Goal: Information Seeking & Learning: Find contact information

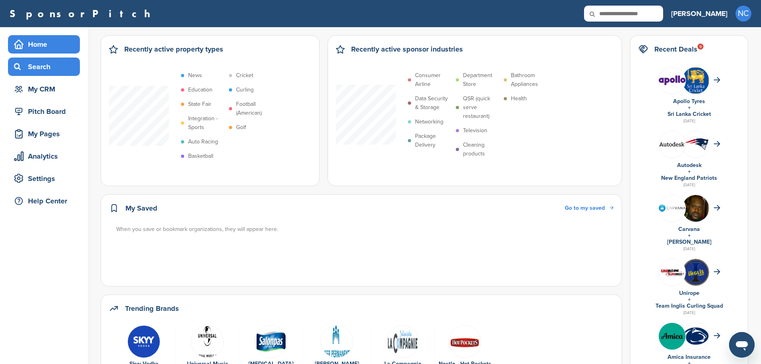
click at [34, 69] on div "Search" at bounding box center [46, 67] width 68 height 14
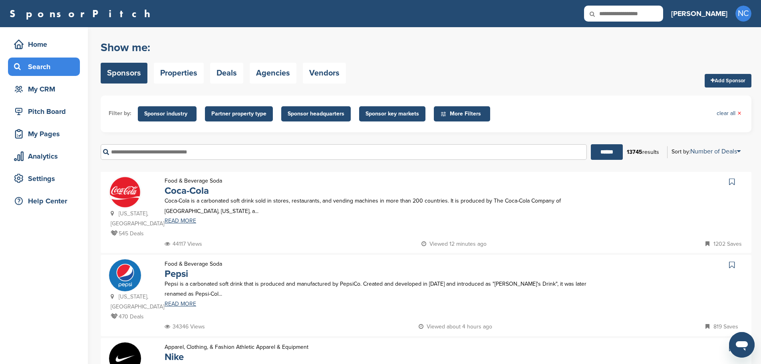
click at [179, 154] on input "text" at bounding box center [344, 152] width 486 height 16
type input "*****"
type input "****"
click at [591, 144] on input "******" at bounding box center [607, 152] width 32 height 16
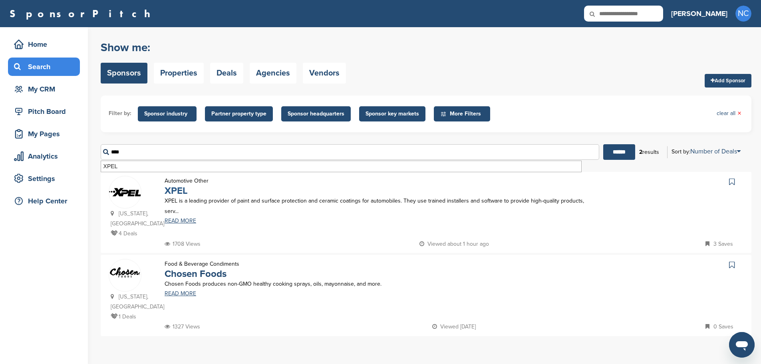
click at [177, 194] on link "XPEL" at bounding box center [176, 191] width 23 height 12
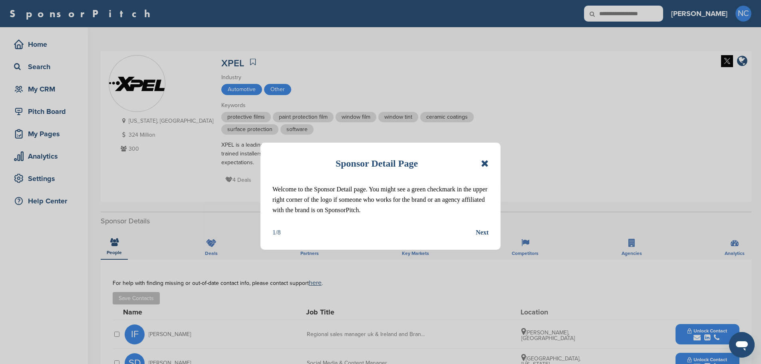
drag, startPoint x: 489, startPoint y: 162, endPoint x: 483, endPoint y: 163, distance: 6.8
click at [488, 163] on div "Sponsor Detail Page Welcome to the Sponsor Detail page. You might see a green c…" at bounding box center [380, 196] width 240 height 107
click at [480, 162] on div "Sponsor Detail Page" at bounding box center [380, 164] width 216 height 18
click at [483, 163] on icon at bounding box center [485, 164] width 8 height 10
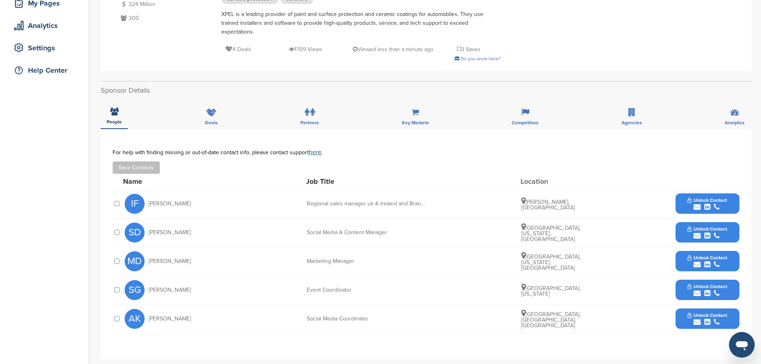
scroll to position [200, 0]
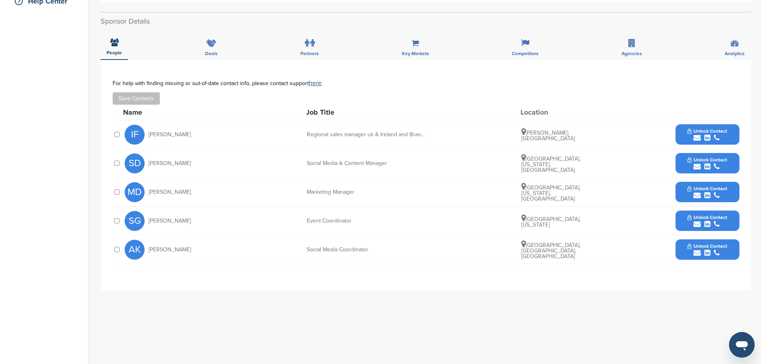
click at [696, 192] on icon "submit" at bounding box center [696, 195] width 7 height 7
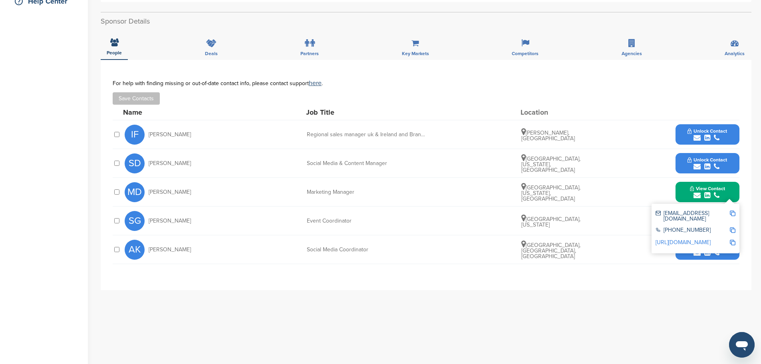
click at [681, 210] on div "mdobbins@xpel.com" at bounding box center [692, 215] width 74 height 11
click at [680, 210] on div "mdobbins@xpel.com" at bounding box center [692, 215] width 74 height 11
click at [684, 210] on div "mdobbins@xpel.com" at bounding box center [692, 215] width 74 height 11
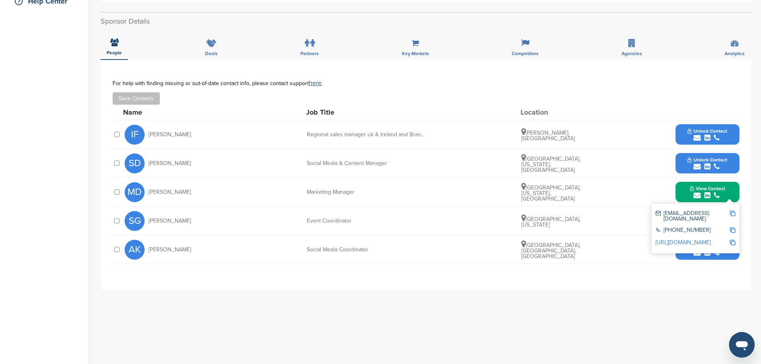
click at [294, 328] on div "**********" at bounding box center [426, 220] width 651 height 320
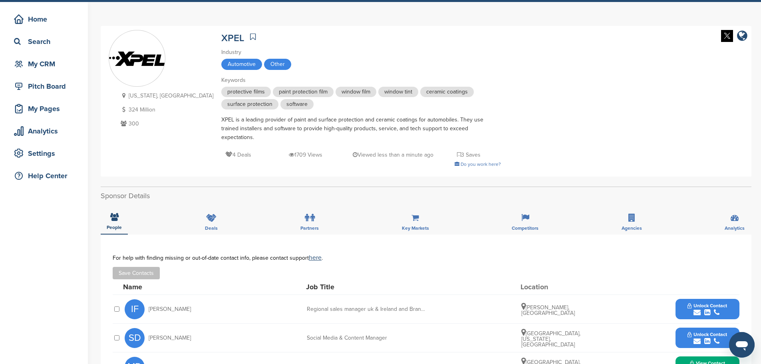
scroll to position [0, 0]
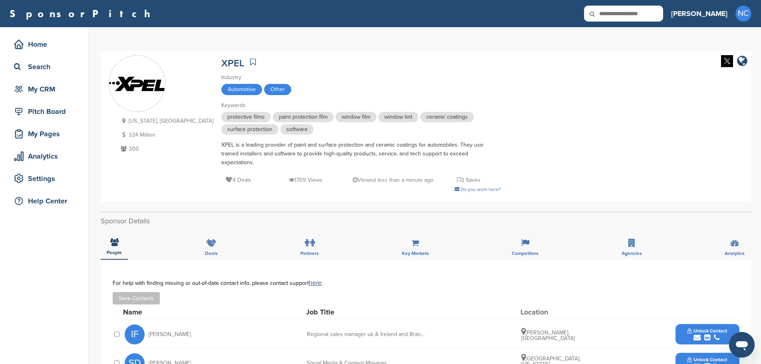
click at [611, 10] on icon at bounding box center [597, 14] width 27 height 17
click at [655, 14] on input "text" at bounding box center [623, 14] width 79 height 16
type input "*"
type input "**"
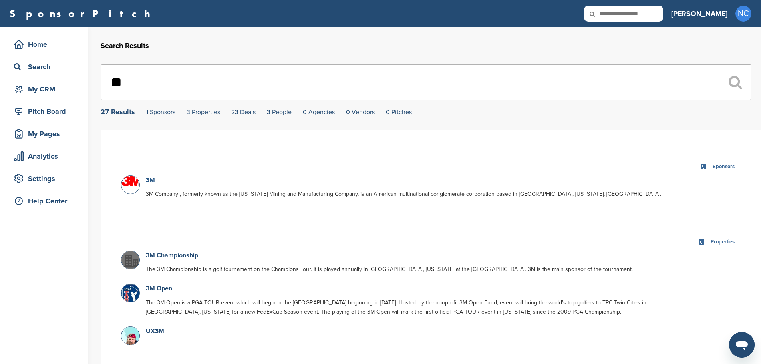
click at [154, 179] on link "3M" at bounding box center [150, 180] width 9 height 8
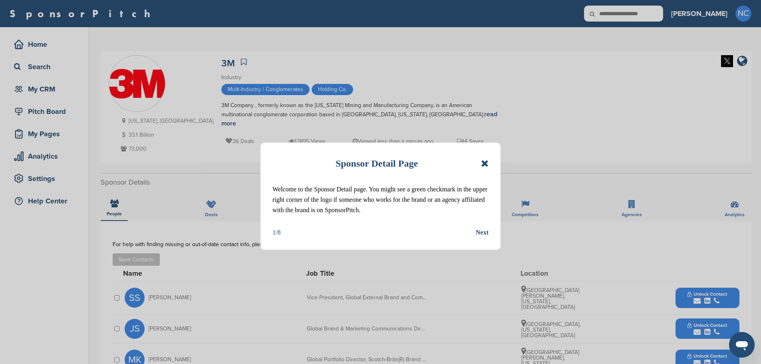
click at [483, 160] on icon at bounding box center [485, 164] width 8 height 10
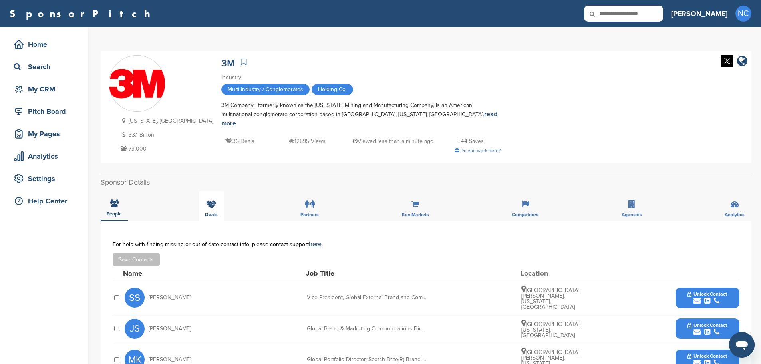
click at [218, 196] on div "Deals" at bounding box center [211, 206] width 25 height 30
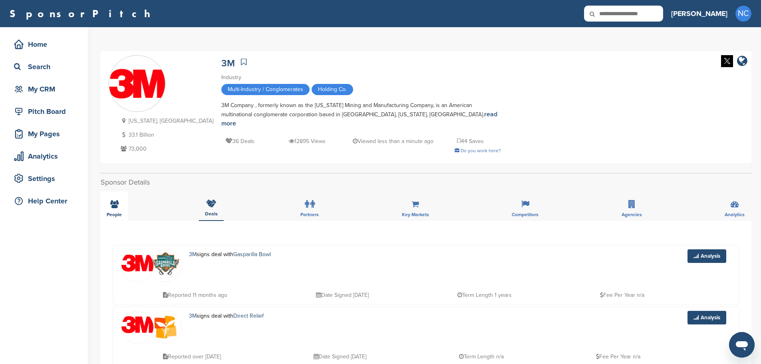
click at [120, 200] on div "People" at bounding box center [114, 206] width 27 height 30
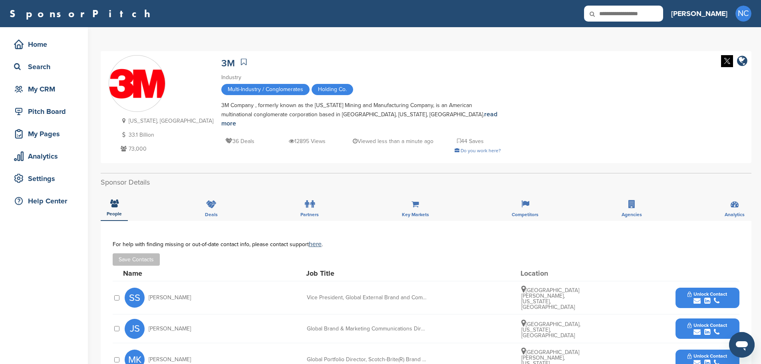
click at [611, 10] on icon at bounding box center [597, 14] width 27 height 17
click at [653, 8] on div at bounding box center [623, 14] width 79 height 16
click at [660, 10] on input "text" at bounding box center [623, 14] width 79 height 16
type input "*********"
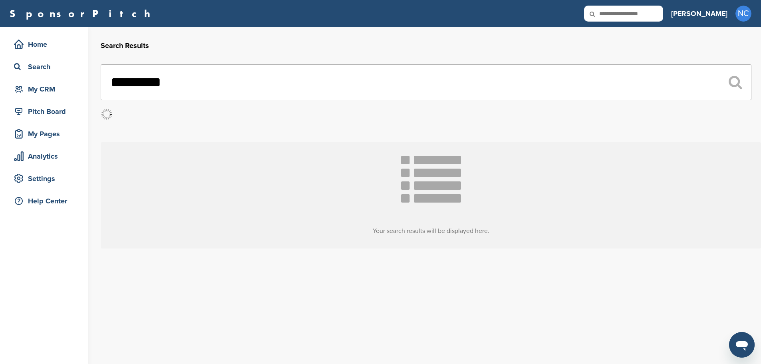
click at [663, 12] on input "text" at bounding box center [623, 14] width 79 height 16
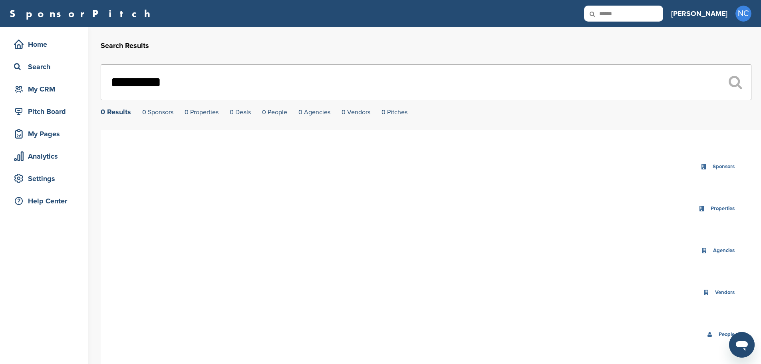
type input "******"
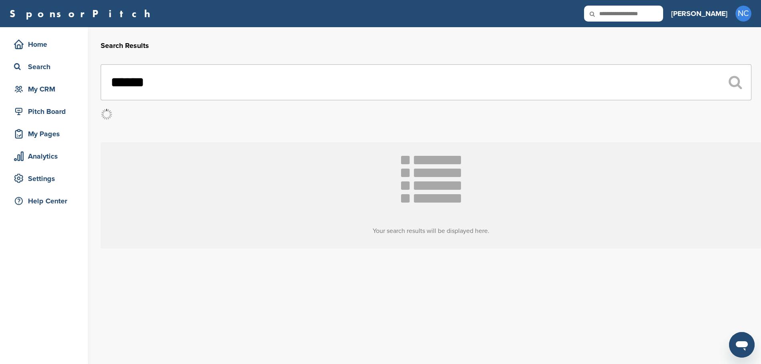
drag, startPoint x: 0, startPoint y: 0, endPoint x: 685, endPoint y: 12, distance: 684.7
click at [663, 12] on input "text" at bounding box center [623, 14] width 79 height 16
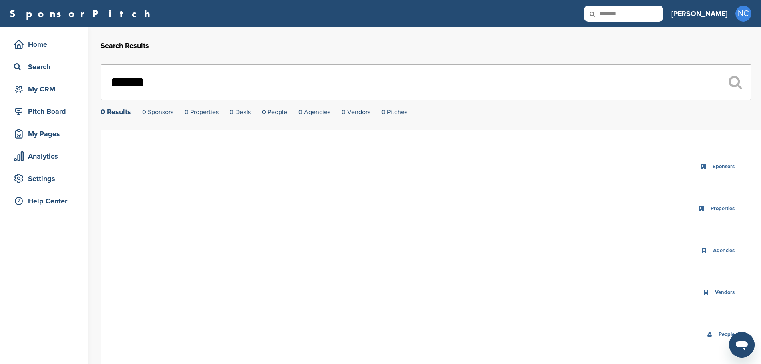
type input "********"
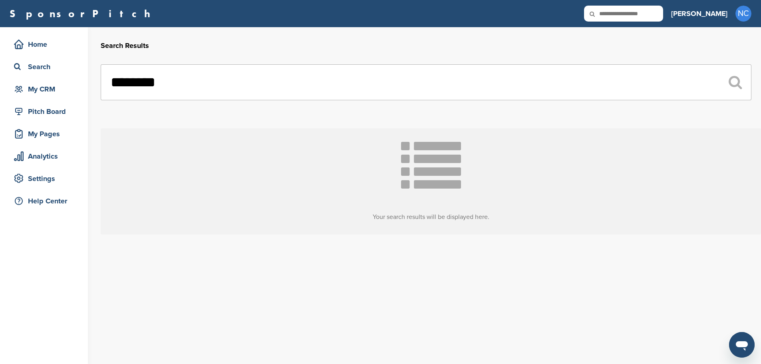
drag, startPoint x: 0, startPoint y: 0, endPoint x: 685, endPoint y: 12, distance: 684.7
click at [663, 12] on input "text" at bounding box center [623, 14] width 79 height 16
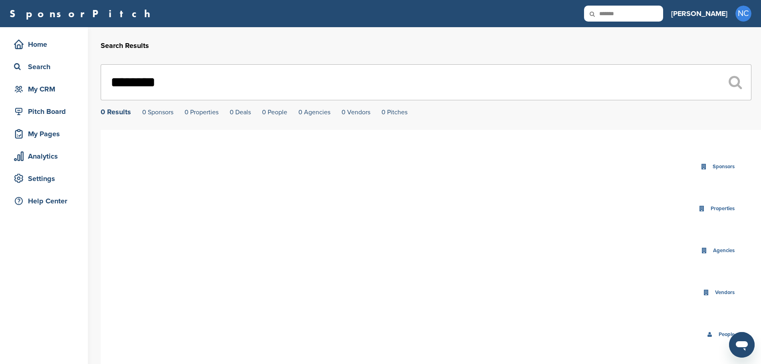
type input "*******"
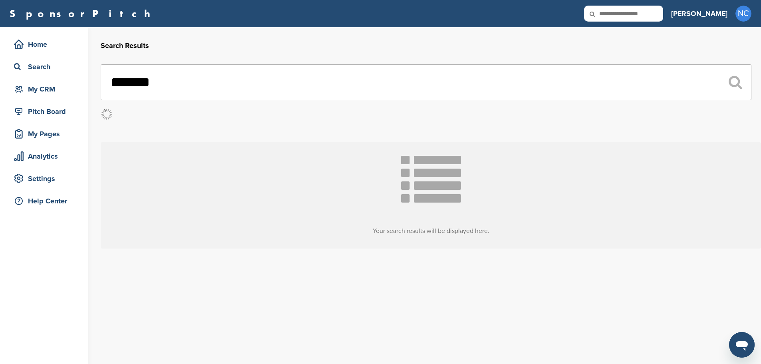
drag, startPoint x: 0, startPoint y: 0, endPoint x: 685, endPoint y: 12, distance: 684.7
click at [663, 12] on input "text" at bounding box center [623, 14] width 79 height 16
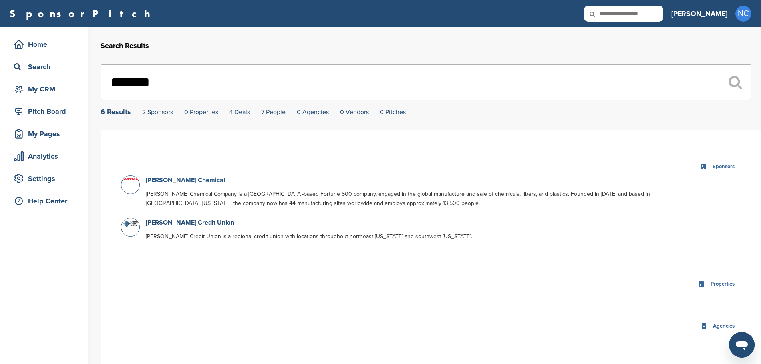
click at [171, 179] on link "[PERSON_NAME] Chemical" at bounding box center [185, 180] width 79 height 8
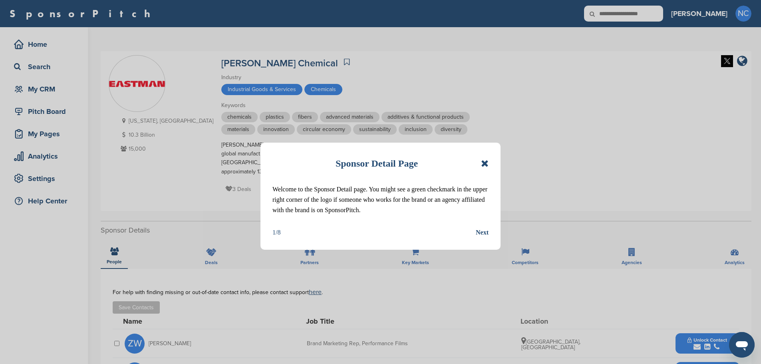
click at [485, 167] on icon at bounding box center [485, 164] width 8 height 10
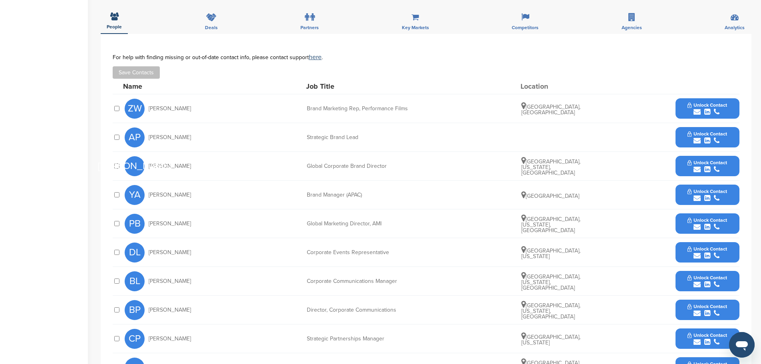
scroll to position [240, 0]
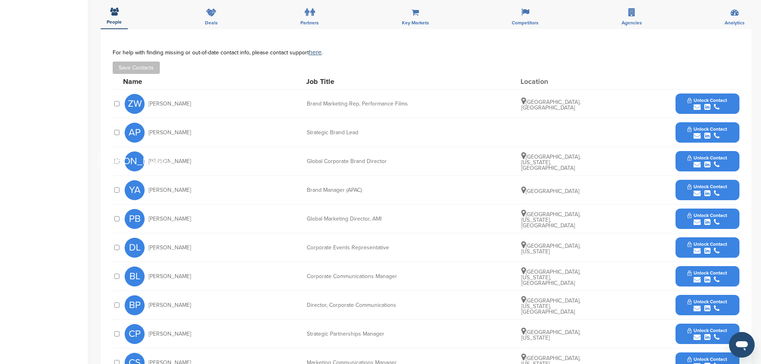
drag, startPoint x: 190, startPoint y: 323, endPoint x: 142, endPoint y: 325, distance: 48.0
click at [142, 325] on div "CP [PERSON_NAME]" at bounding box center [169, 334] width 88 height 20
copy div "[PERSON_NAME]"
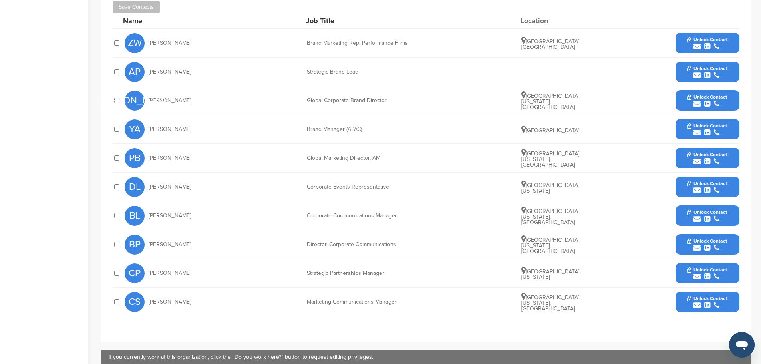
scroll to position [280, 0]
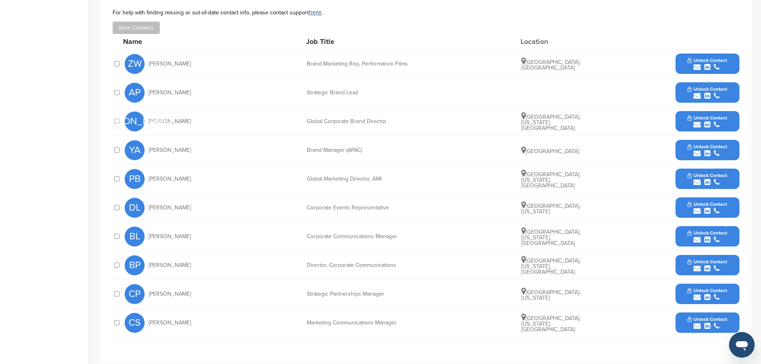
drag, startPoint x: 191, startPoint y: 55, endPoint x: 144, endPoint y: 57, distance: 47.2
click at [144, 57] on div "ZW Zi Wang" at bounding box center [169, 64] width 88 height 20
copy div "Zi Wang"
click at [685, 284] on button "Unlock Contact" at bounding box center [707, 294] width 59 height 24
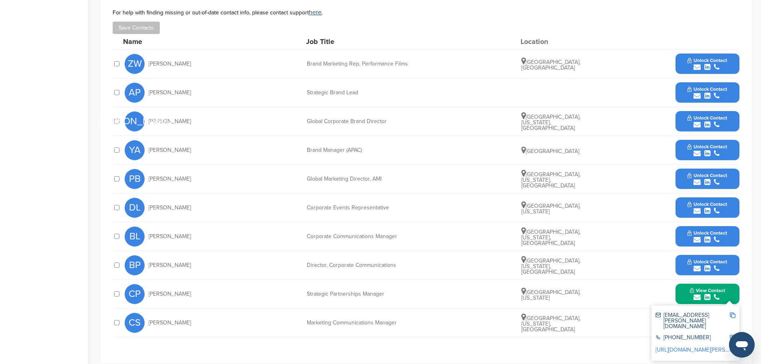
click at [680, 312] on div "cperkins@eastman.com" at bounding box center [692, 320] width 74 height 17
copy div "cperkins@eastman.com"
drag, startPoint x: 24, startPoint y: 251, endPoint x: 32, endPoint y: 250, distance: 8.1
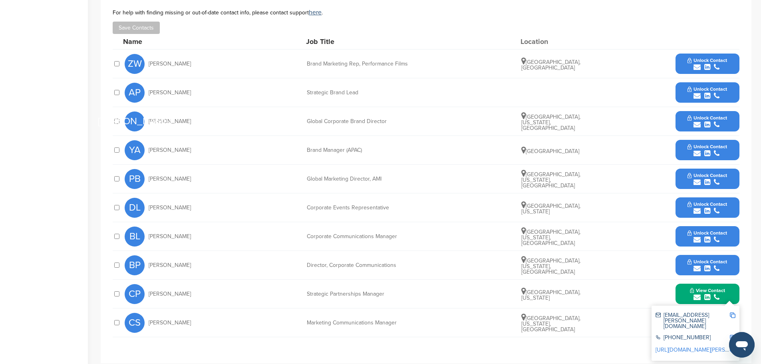
click at [26, 251] on div "Home Search My CRM Pitch Board My Pages Analytics Settings Help Center" at bounding box center [44, 91] width 88 height 687
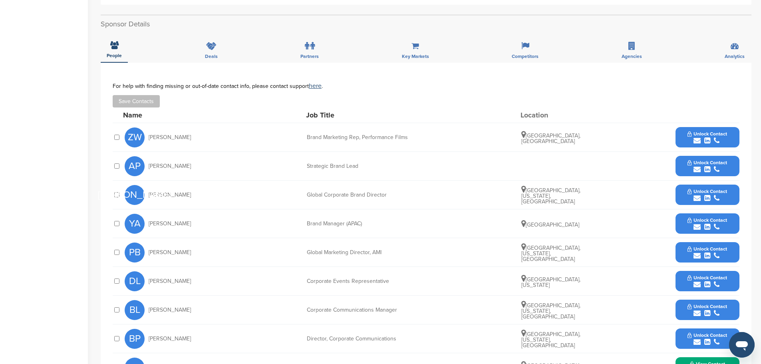
scroll to position [0, 0]
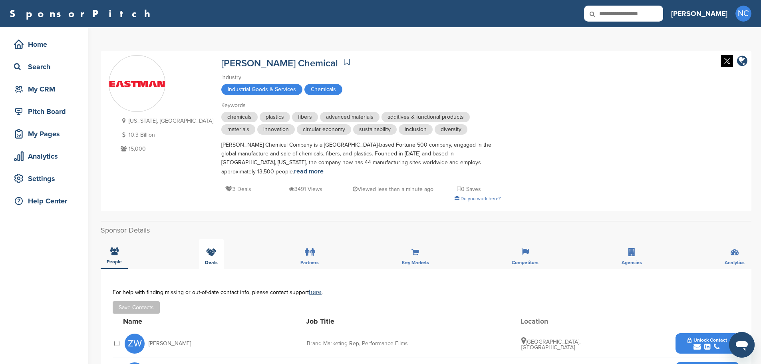
click at [215, 250] on div "Deals" at bounding box center [211, 254] width 25 height 30
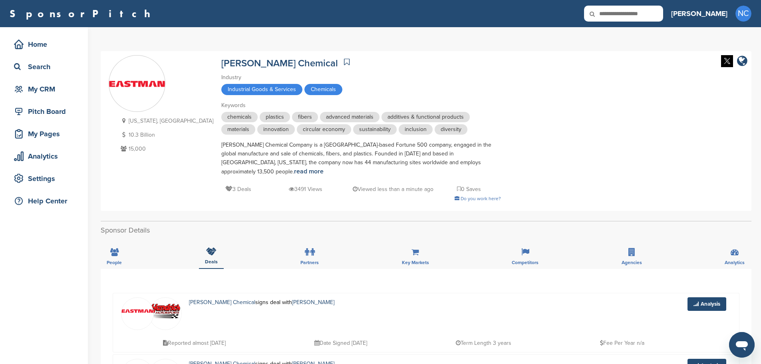
click at [611, 13] on icon at bounding box center [597, 14] width 27 height 17
click at [611, 12] on icon at bounding box center [597, 14] width 27 height 17
click at [660, 14] on input "text" at bounding box center [623, 14] width 79 height 16
type input "******"
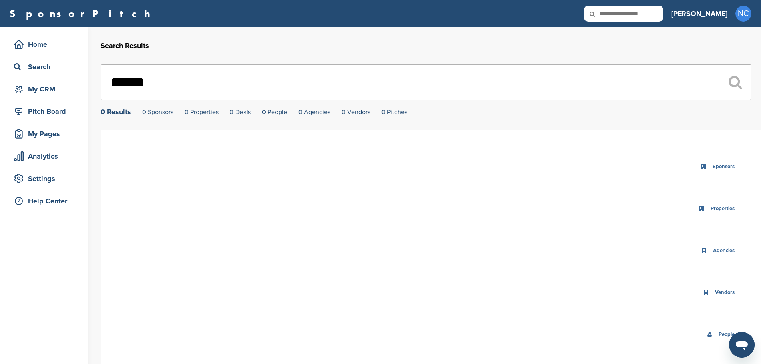
click at [177, 86] on input "******" at bounding box center [426, 82] width 651 height 36
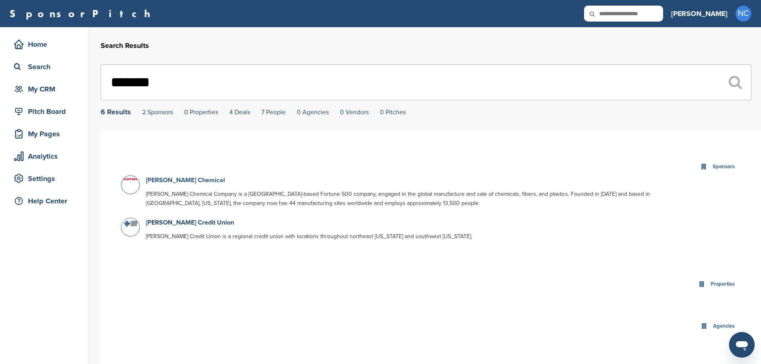
type input "*******"
click at [179, 183] on link "Eastman Chemical" at bounding box center [185, 180] width 79 height 8
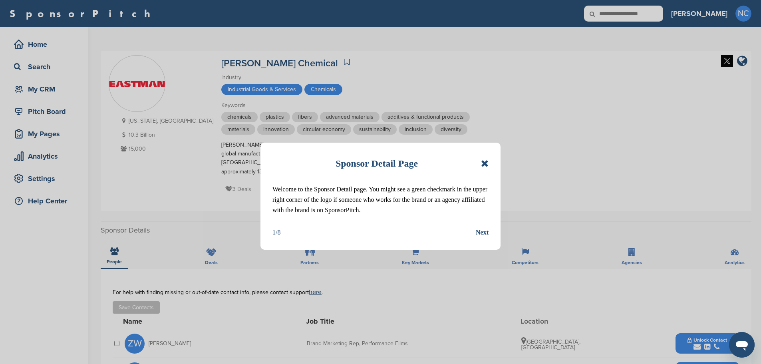
click at [489, 162] on div "Sponsor Detail Page Welcome to the Sponsor Detail page. You might see a green c…" at bounding box center [380, 196] width 240 height 107
click at [488, 159] on icon at bounding box center [485, 164] width 8 height 10
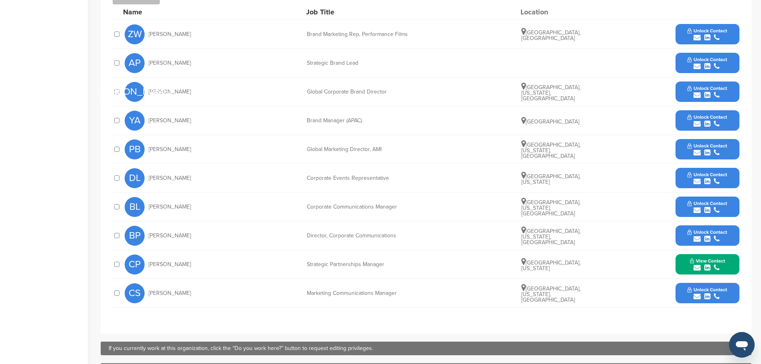
scroll to position [320, 0]
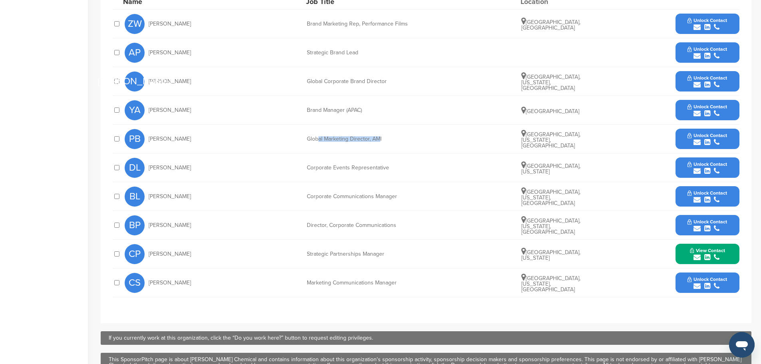
drag, startPoint x: 378, startPoint y: 135, endPoint x: 317, endPoint y: 135, distance: 61.1
click at [317, 135] on div "PB Phil Begley Global Marketing Director, AMI Johnson City, Tennessee, United S…" at bounding box center [432, 139] width 615 height 28
drag, startPoint x: 207, startPoint y: 130, endPoint x: 147, endPoint y: 131, distance: 59.5
click at [147, 131] on div "PB Phil Begley" at bounding box center [169, 139] width 88 height 20
copy span "Phil Begley"
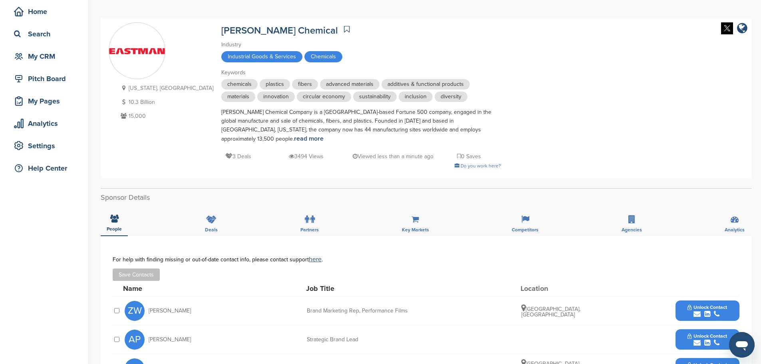
scroll to position [0, 0]
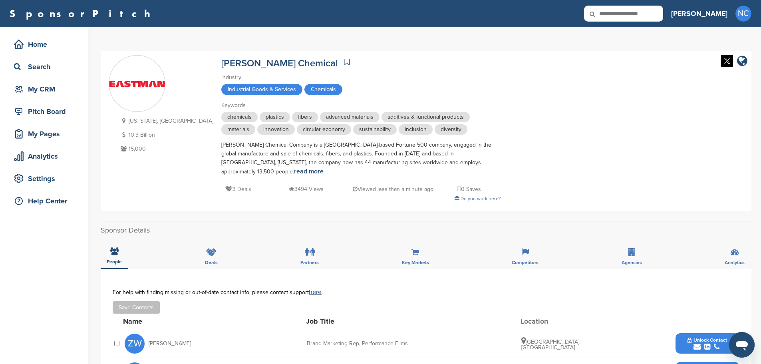
click at [663, 12] on input "text" at bounding box center [623, 14] width 79 height 16
type input "**********"
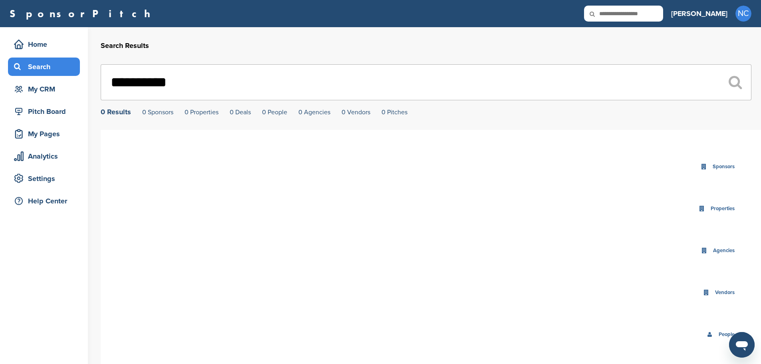
drag, startPoint x: 203, startPoint y: 75, endPoint x: 13, endPoint y: 71, distance: 190.2
click at [14, 72] on div "**********" at bounding box center [380, 250] width 761 height 447
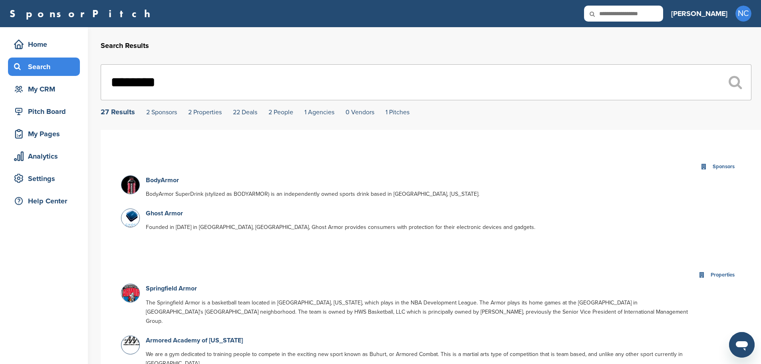
drag, startPoint x: 182, startPoint y: 84, endPoint x: 69, endPoint y: 69, distance: 114.1
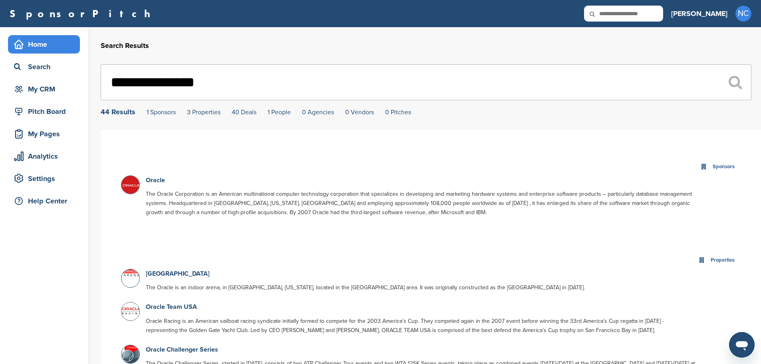
drag, startPoint x: 214, startPoint y: 77, endPoint x: 38, endPoint y: 45, distance: 179.9
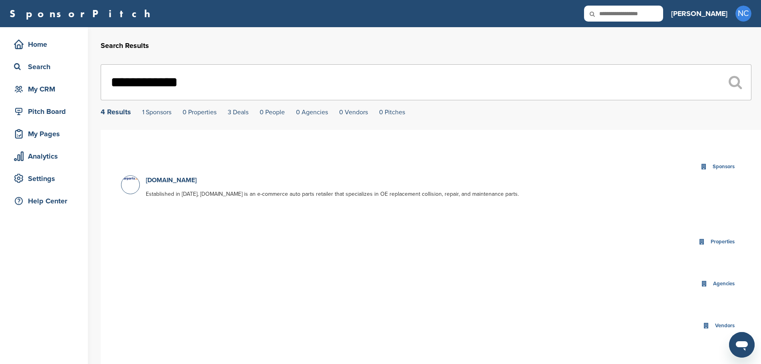
type input "**********"
click at [173, 185] on p "[DOMAIN_NAME]" at bounding box center [421, 180] width 550 height 10
click at [173, 184] on link "CarParts.com" at bounding box center [171, 180] width 51 height 8
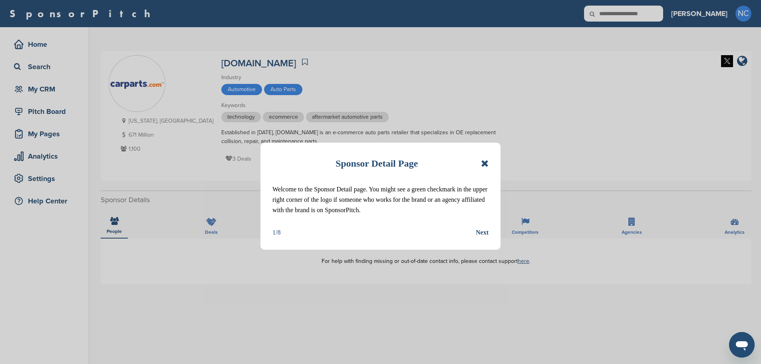
click at [485, 163] on icon at bounding box center [485, 164] width 8 height 10
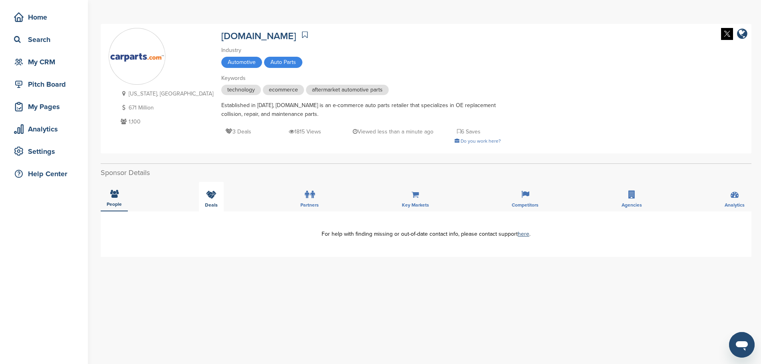
scroll to position [40, 0]
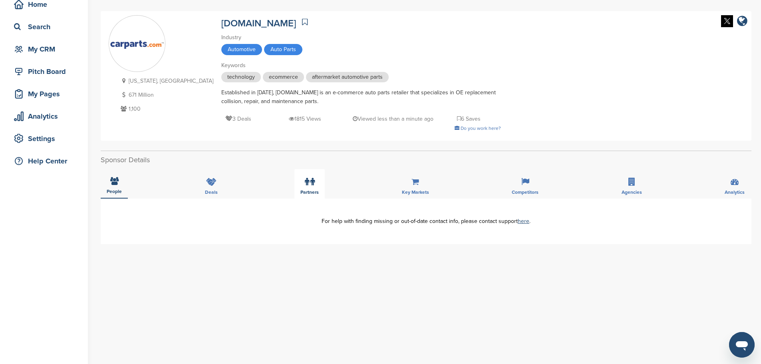
click at [311, 189] on label at bounding box center [310, 182] width 10 height 16
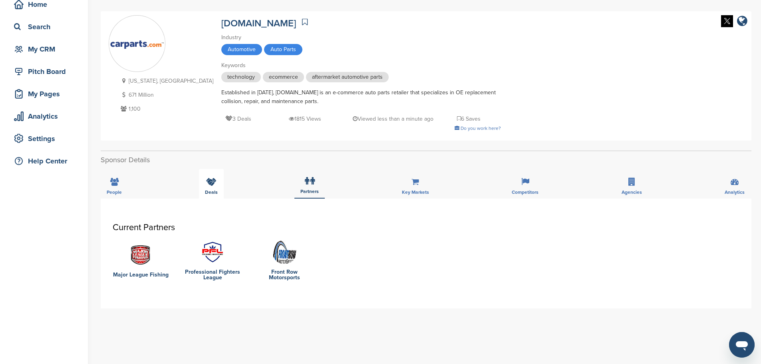
click at [217, 185] on div "Deals" at bounding box center [211, 184] width 25 height 30
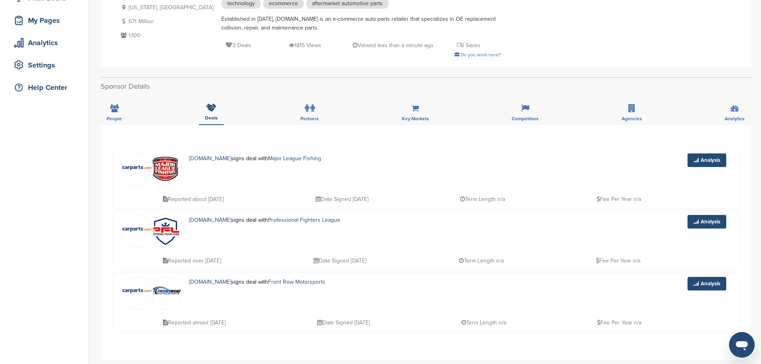
scroll to position [120, 0]
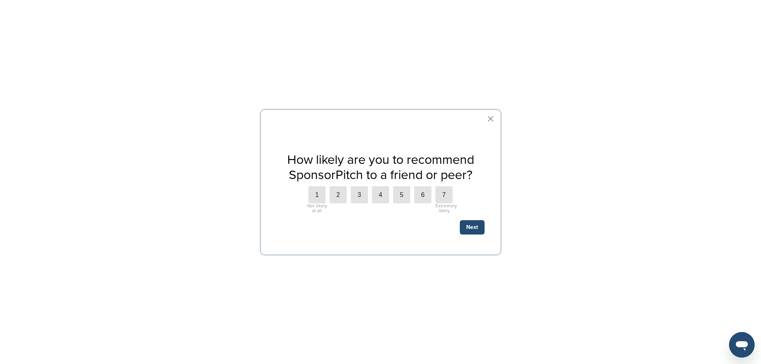
click at [671, 12] on div at bounding box center [380, 182] width 761 height 364
click at [492, 118] on button "×" at bounding box center [491, 118] width 8 height 13
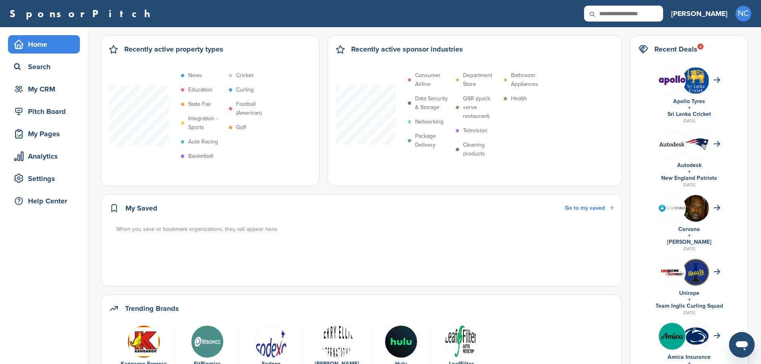
click at [657, 15] on input "text" at bounding box center [623, 14] width 79 height 16
type input "**********"
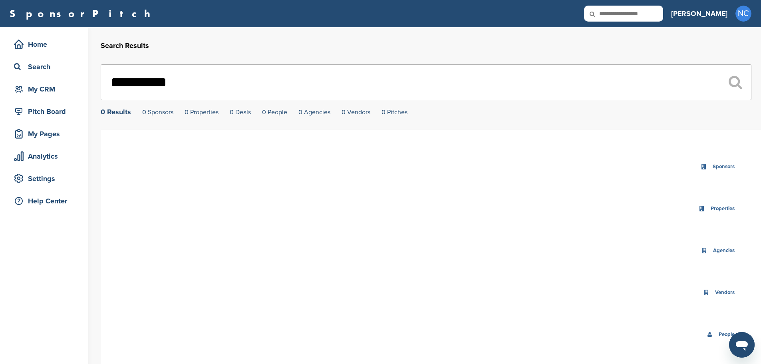
drag, startPoint x: 191, startPoint y: 82, endPoint x: 118, endPoint y: 70, distance: 73.7
click at [120, 71] on input "**********" at bounding box center [426, 82] width 651 height 36
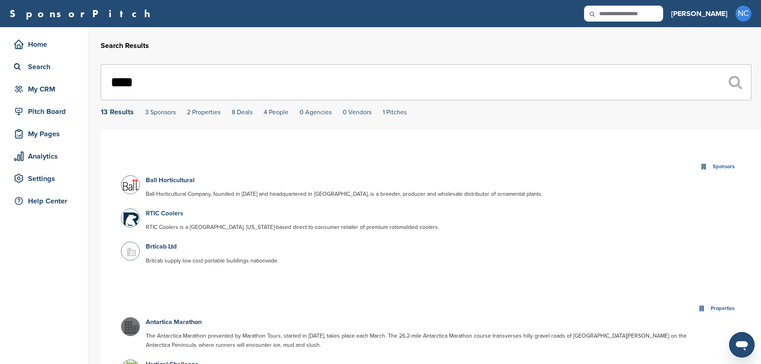
type input "****"
click at [169, 213] on link "RTIC Coolers" at bounding box center [165, 213] width 38 height 8
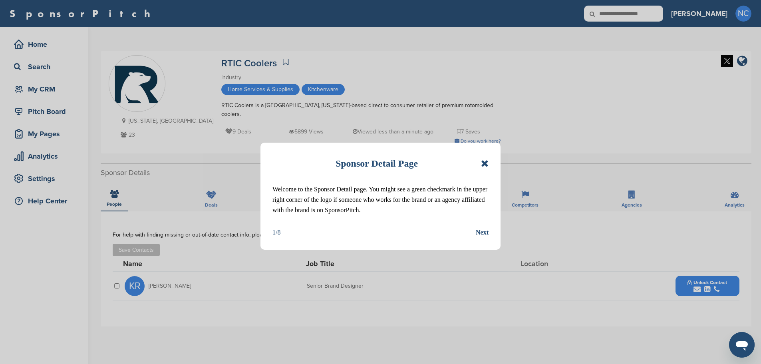
click at [482, 164] on icon at bounding box center [485, 164] width 8 height 10
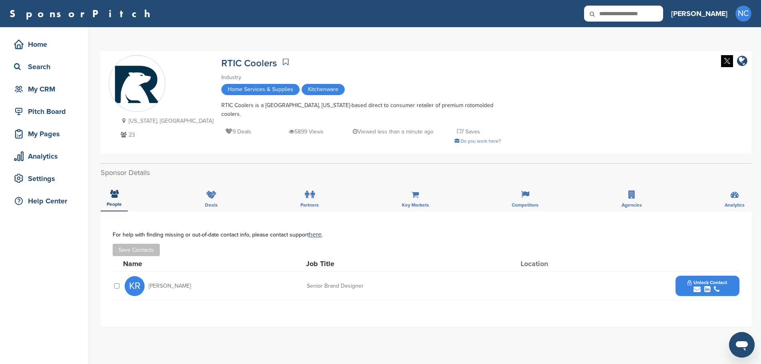
click at [229, 187] on div "People Deals Partners Key Markets Competitors Agencies Analytics" at bounding box center [426, 197] width 651 height 30
click at [214, 191] on icon at bounding box center [211, 195] width 10 height 8
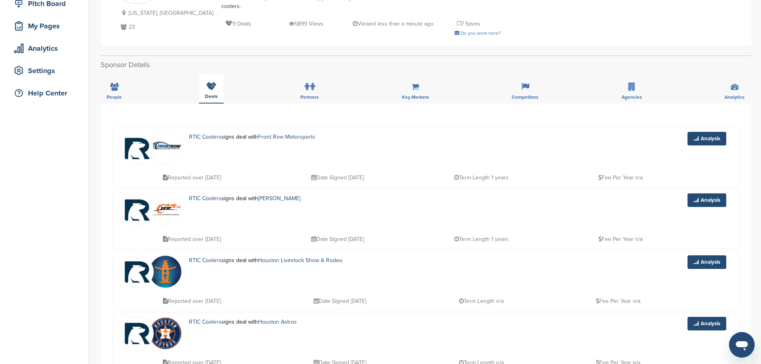
scroll to position [120, 0]
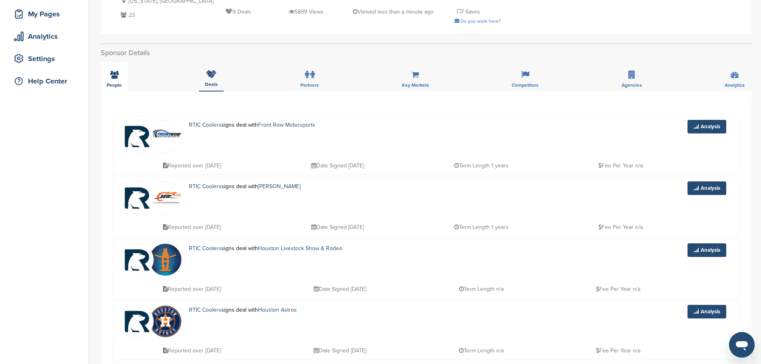
click at [117, 71] on icon at bounding box center [114, 75] width 8 height 8
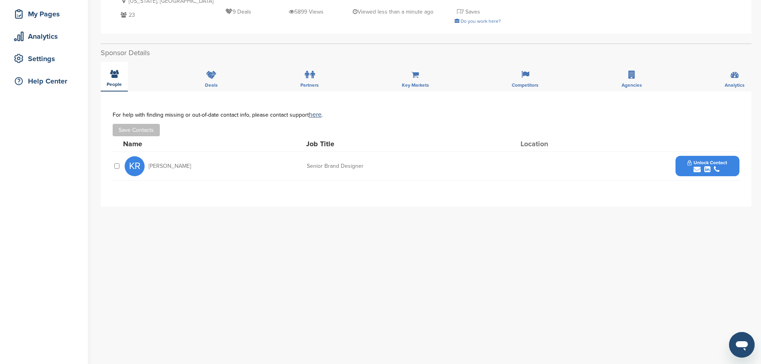
scroll to position [0, 0]
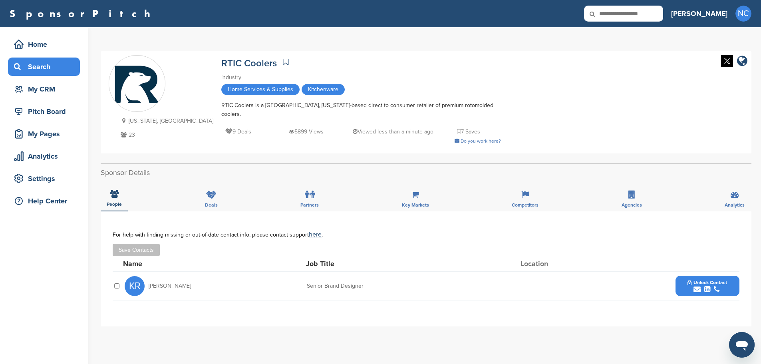
click at [53, 67] on div "Search" at bounding box center [46, 67] width 68 height 14
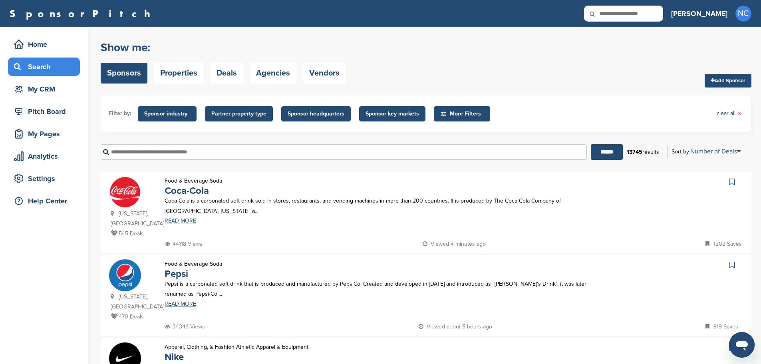
click at [167, 150] on input "text" at bounding box center [344, 152] width 486 height 16
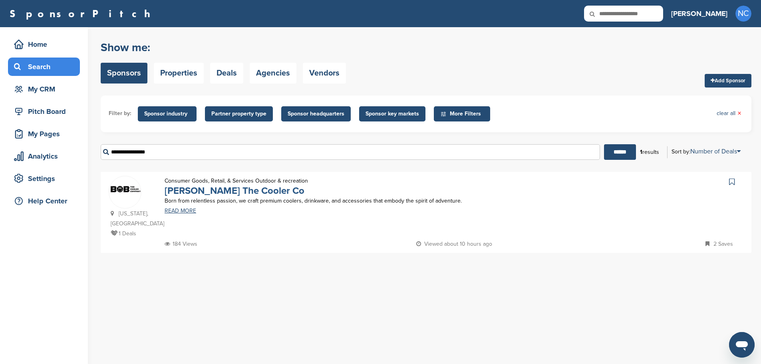
type input "**********"
click at [189, 187] on link "[PERSON_NAME] The Cooler Co" at bounding box center [235, 191] width 140 height 12
drag, startPoint x: 163, startPoint y: 152, endPoint x: 0, endPoint y: 114, distance: 166.6
click at [0, 115] on html "This website uses cookies to improve your experience. By using the site, you ag…" at bounding box center [380, 182] width 761 height 364
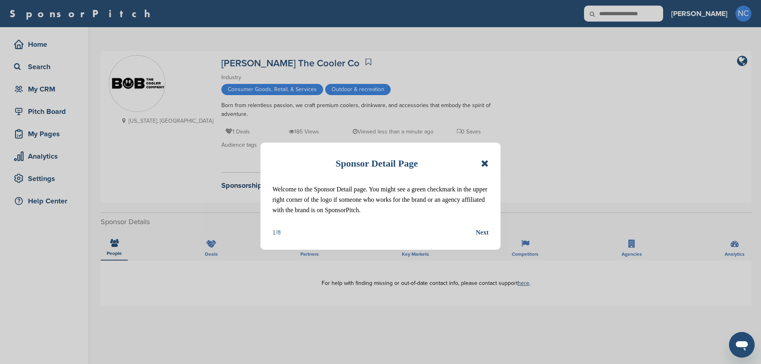
click at [482, 162] on icon at bounding box center [485, 164] width 8 height 10
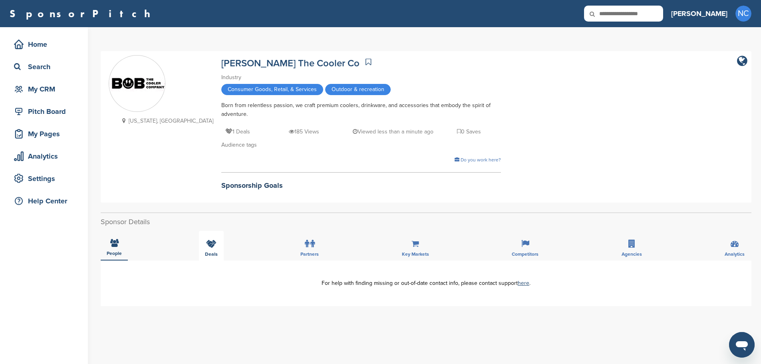
click at [212, 246] on icon at bounding box center [211, 244] width 10 height 8
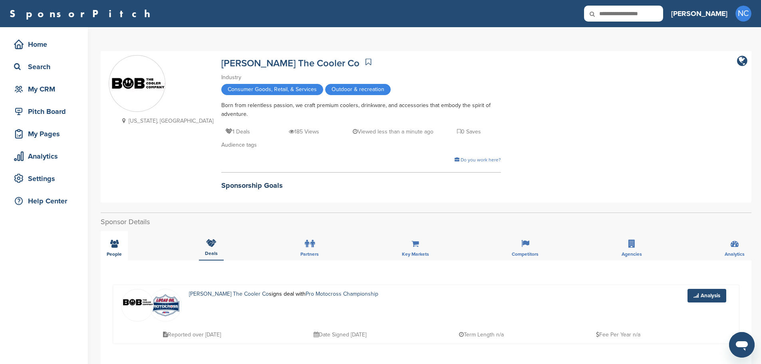
click at [127, 250] on div "People" at bounding box center [114, 246] width 27 height 30
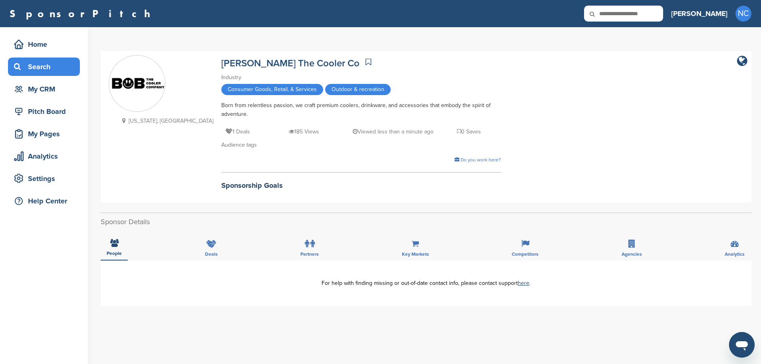
click at [42, 68] on div "Search" at bounding box center [46, 67] width 68 height 14
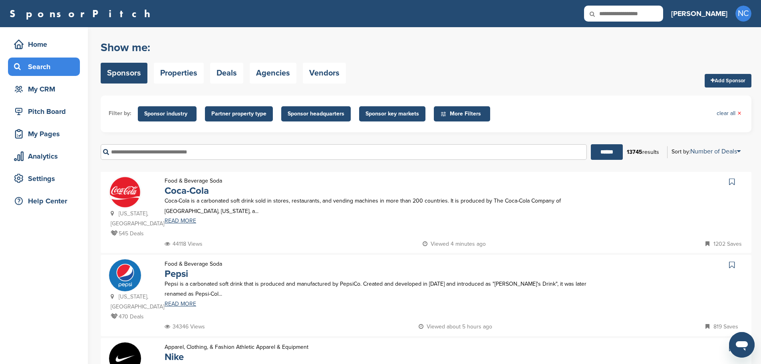
click at [148, 150] on input "text" at bounding box center [344, 152] width 486 height 16
click at [591, 144] on input "******" at bounding box center [607, 152] width 32 height 16
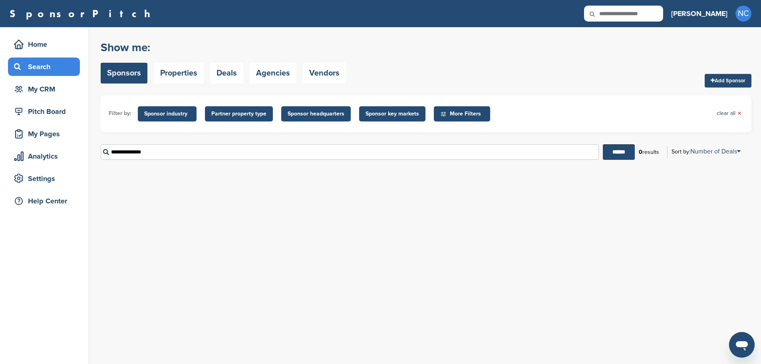
drag, startPoint x: 176, startPoint y: 151, endPoint x: 67, endPoint y: 144, distance: 109.3
click at [67, 144] on div "Home Search My CRM Pitch Board My Pages Analytics Settings Help Center You have…" at bounding box center [380, 195] width 761 height 337
type input "*****"
click at [603, 144] on input "******" at bounding box center [619, 152] width 32 height 16
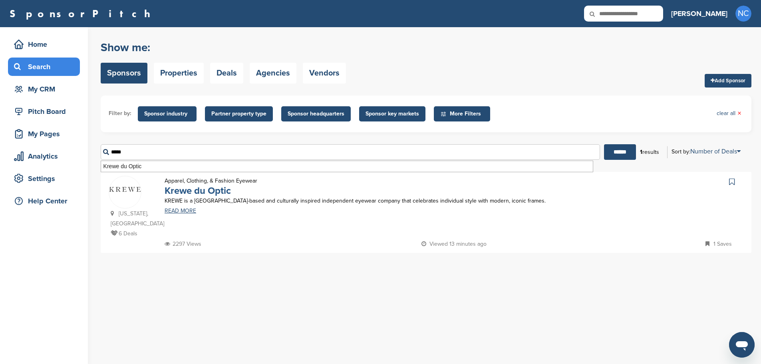
click at [195, 192] on link "Krewe du Optic" at bounding box center [198, 191] width 66 height 12
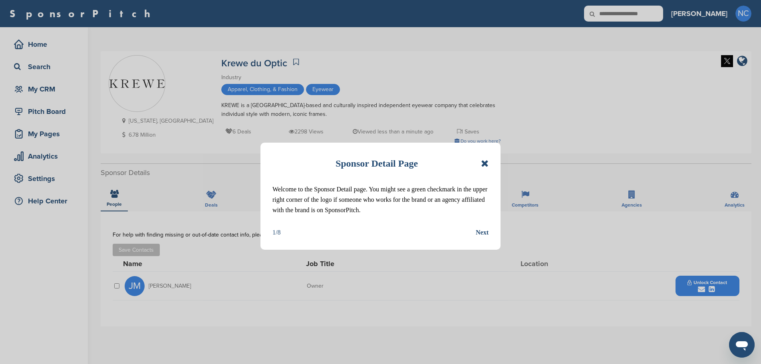
click at [484, 161] on icon at bounding box center [485, 164] width 8 height 10
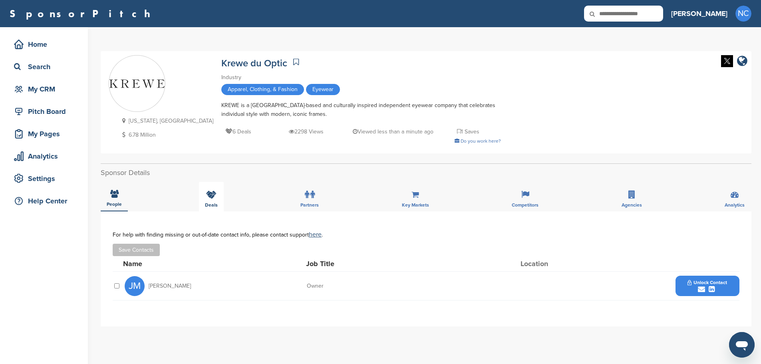
click at [205, 203] on span "Deals" at bounding box center [211, 205] width 13 height 5
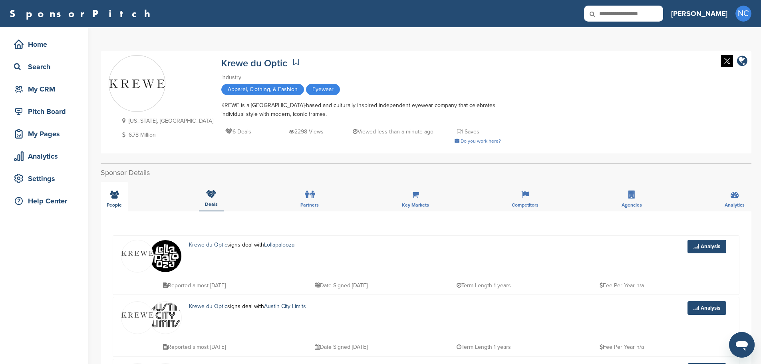
click at [116, 199] on div "People" at bounding box center [114, 197] width 27 height 30
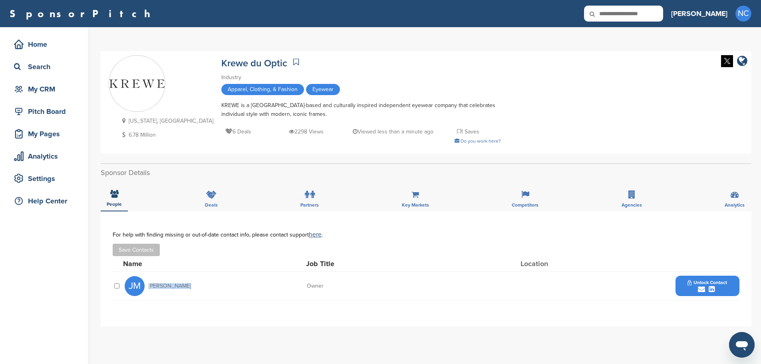
drag, startPoint x: 208, startPoint y: 290, endPoint x: 147, endPoint y: 283, distance: 61.0
click at [147, 283] on div "[PERSON_NAME]" at bounding box center [169, 286] width 88 height 20
copy span "[PERSON_NAME]"
